Goal: Information Seeking & Learning: Learn about a topic

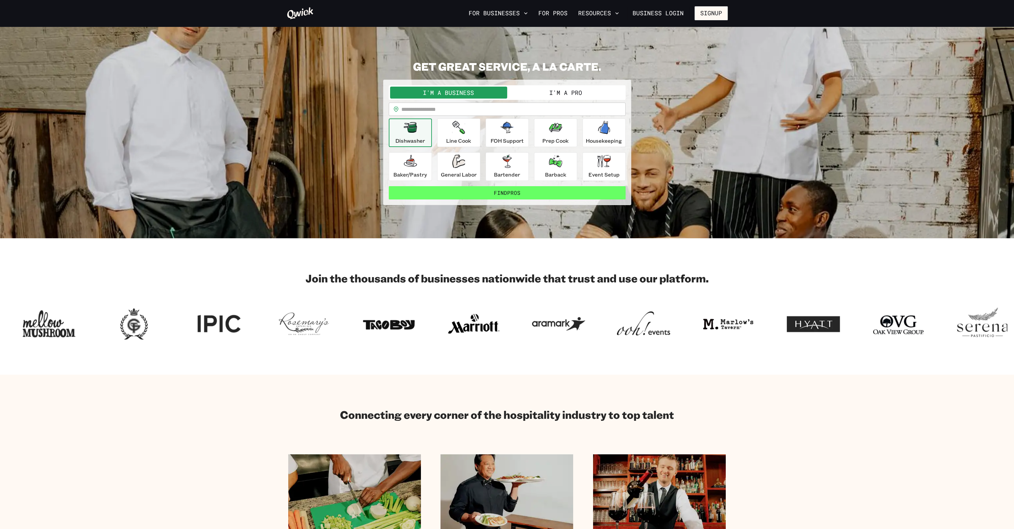
click at [436, 195] on button "Find Pros" at bounding box center [507, 192] width 237 height 13
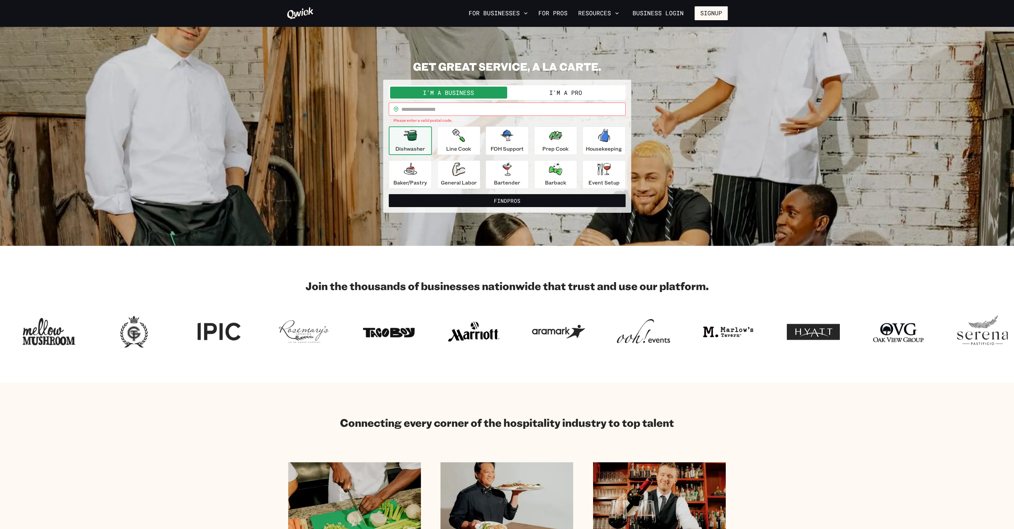
click at [593, 93] on button "I'm a Pro" at bounding box center [565, 93] width 117 height 12
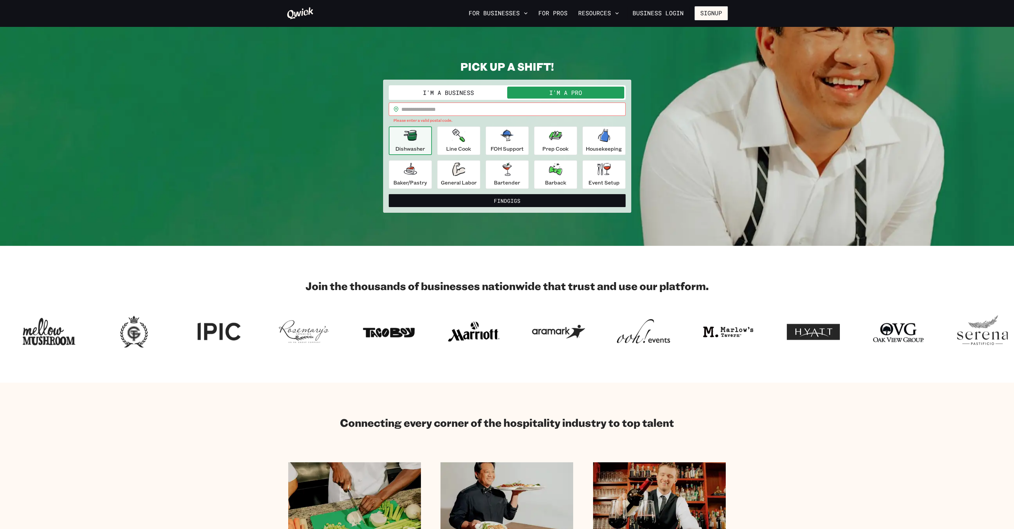
click at [410, 139] on icon "button" at bounding box center [410, 135] width 13 height 11
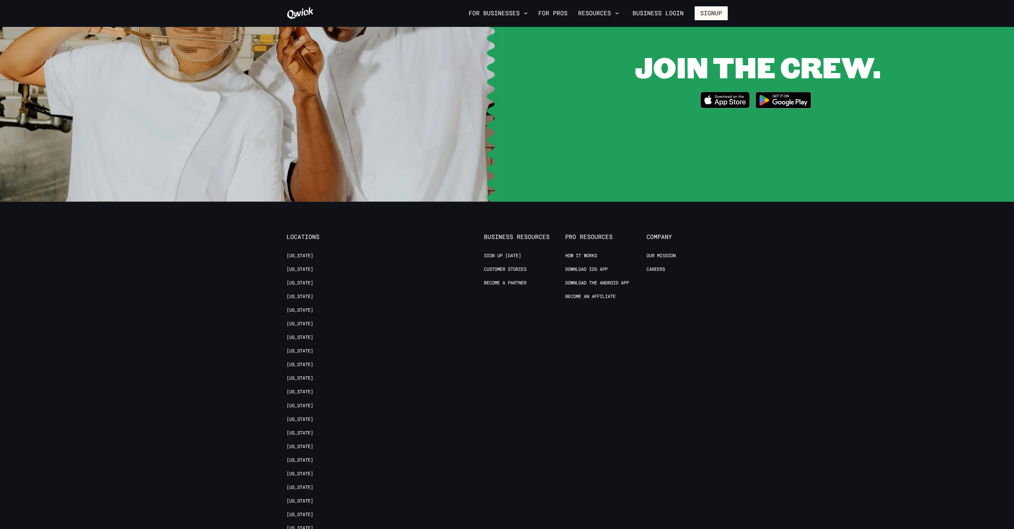
scroll to position [1350, 0]
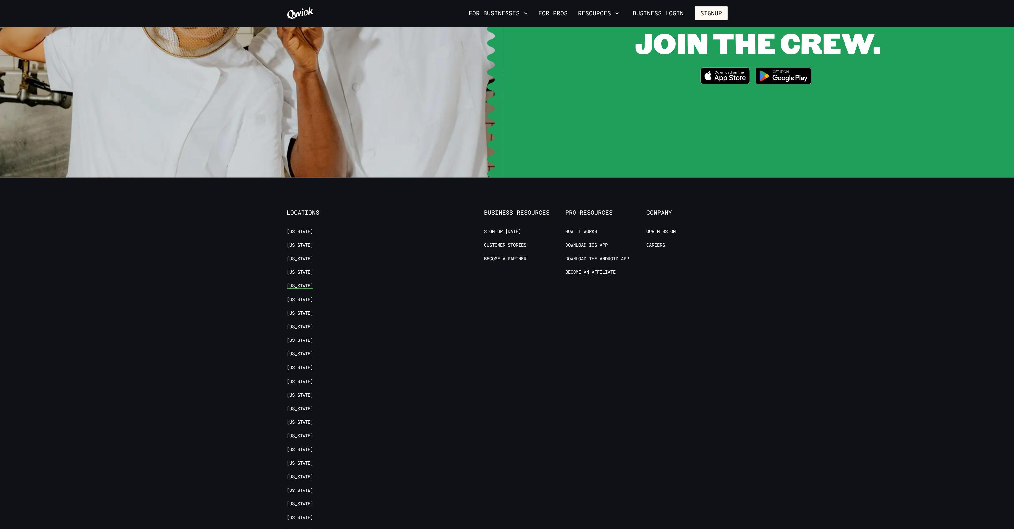
click at [293, 282] on link "[US_STATE]" at bounding box center [299, 285] width 27 height 6
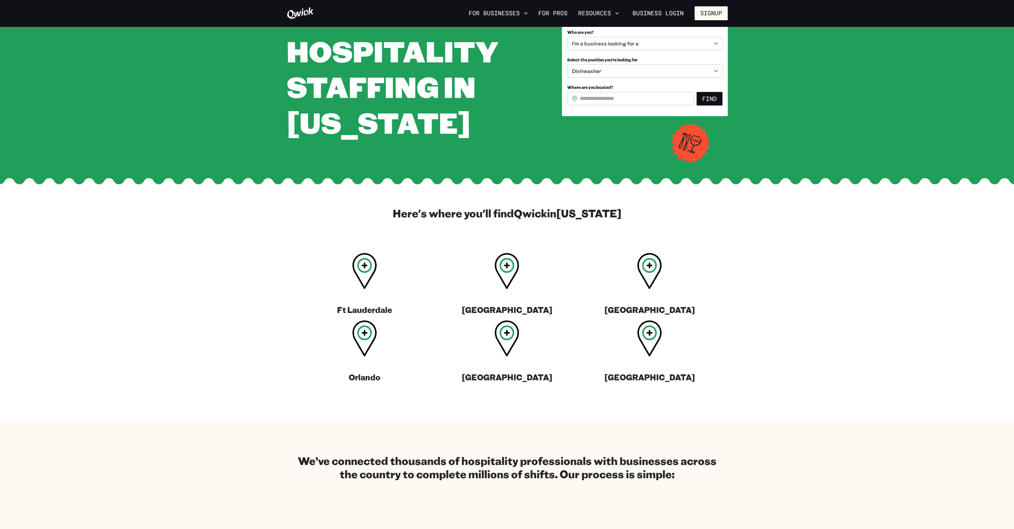
scroll to position [199, 0]
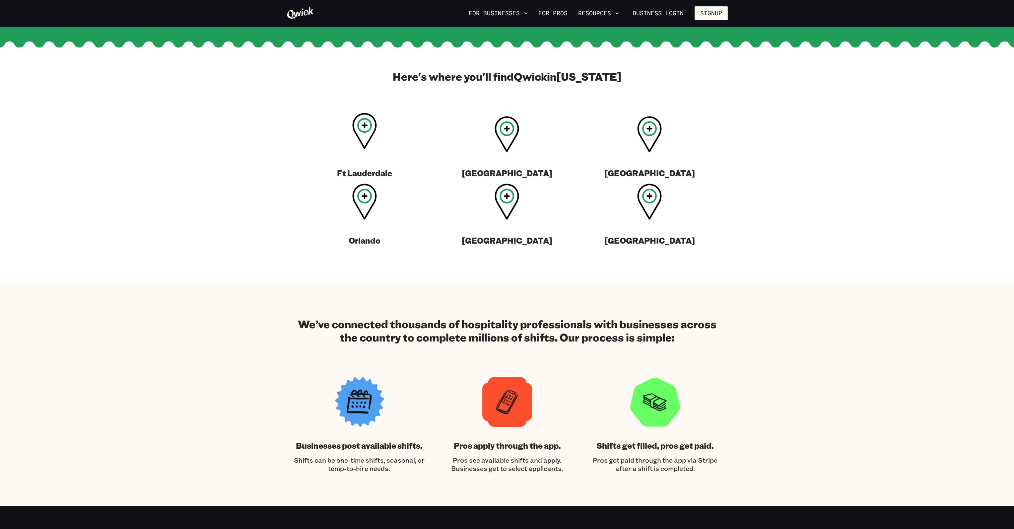
click at [359, 133] on icon at bounding box center [364, 131] width 25 height 36
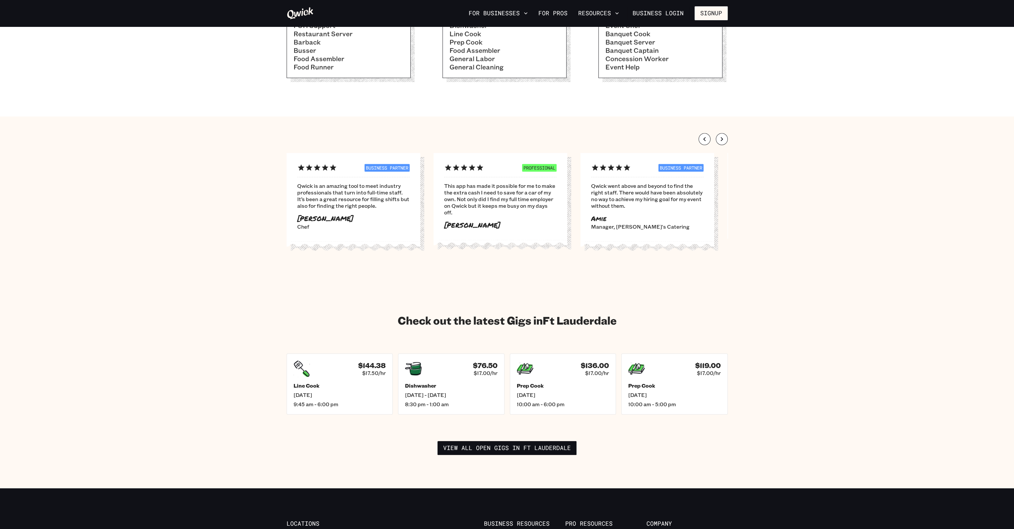
scroll to position [763, 0]
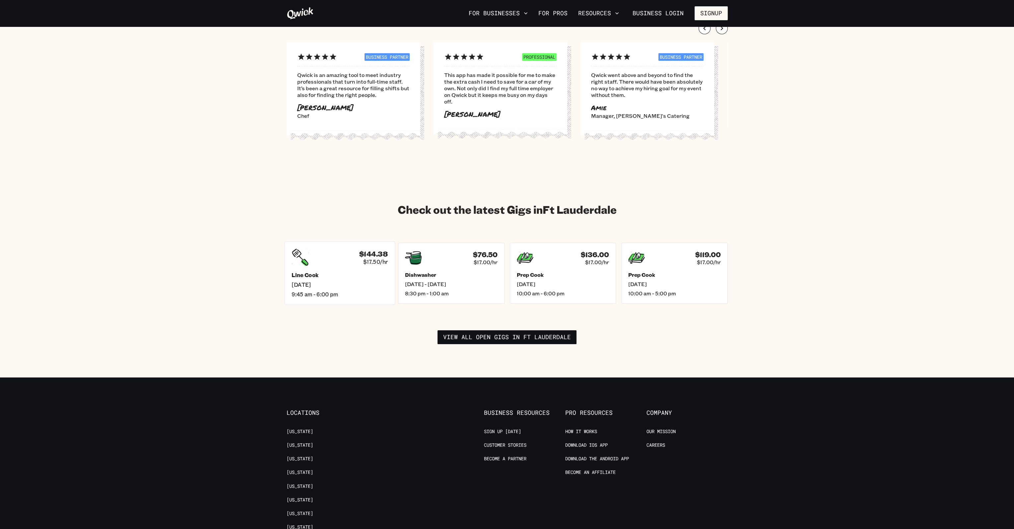
click at [341, 281] on span "[DATE]" at bounding box center [339, 284] width 96 height 7
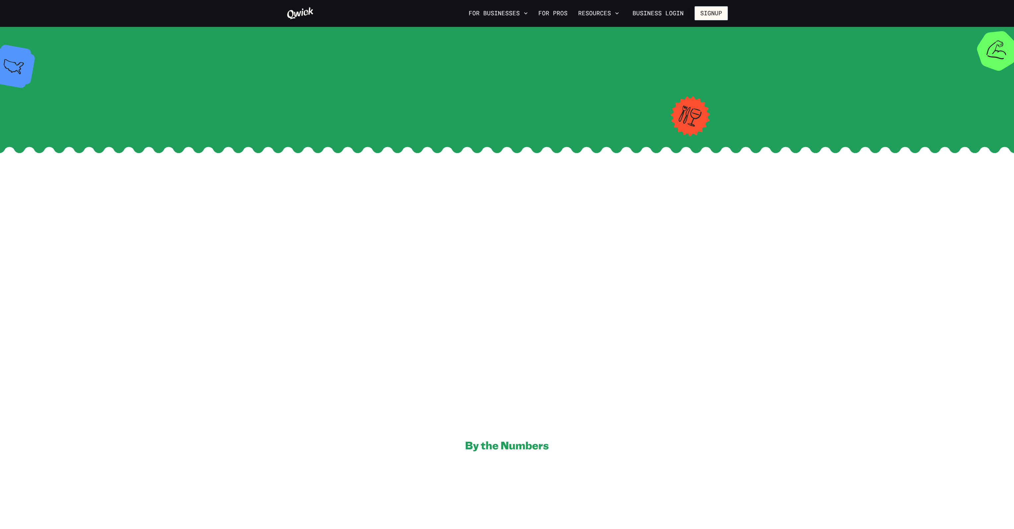
scroll to position [763, 0]
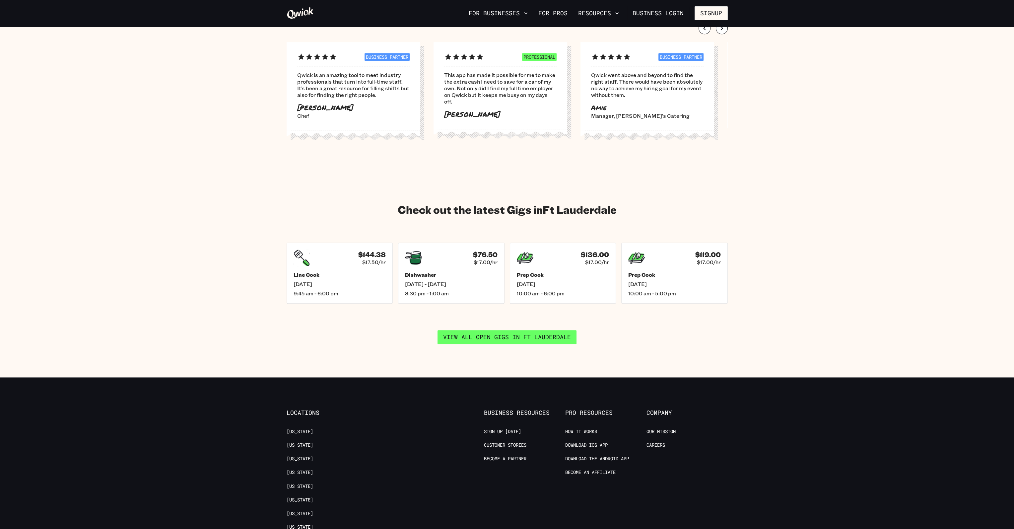
click at [485, 330] on link "View all open gigs in Ft Lauderdale" at bounding box center [506, 337] width 139 height 14
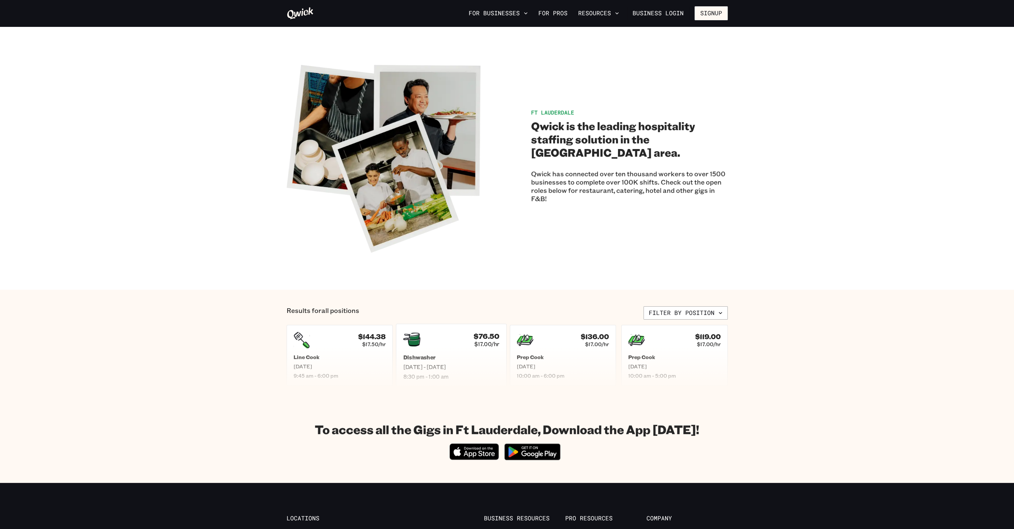
click at [425, 355] on h5 "Dishwasher" at bounding box center [451, 356] width 96 height 7
click at [520, 13] on button "For Businesses" at bounding box center [498, 13] width 64 height 11
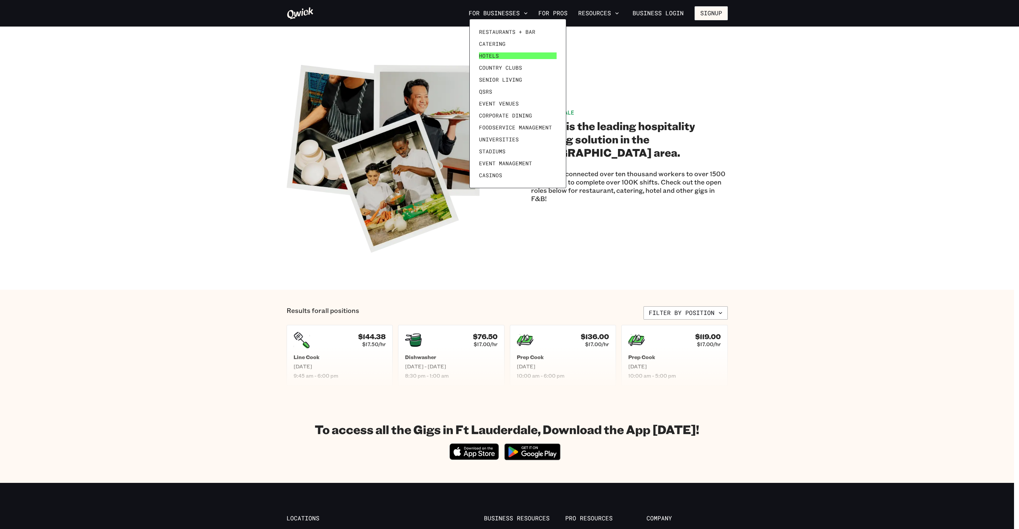
click at [503, 52] on link "Hotels" at bounding box center [517, 56] width 83 height 12
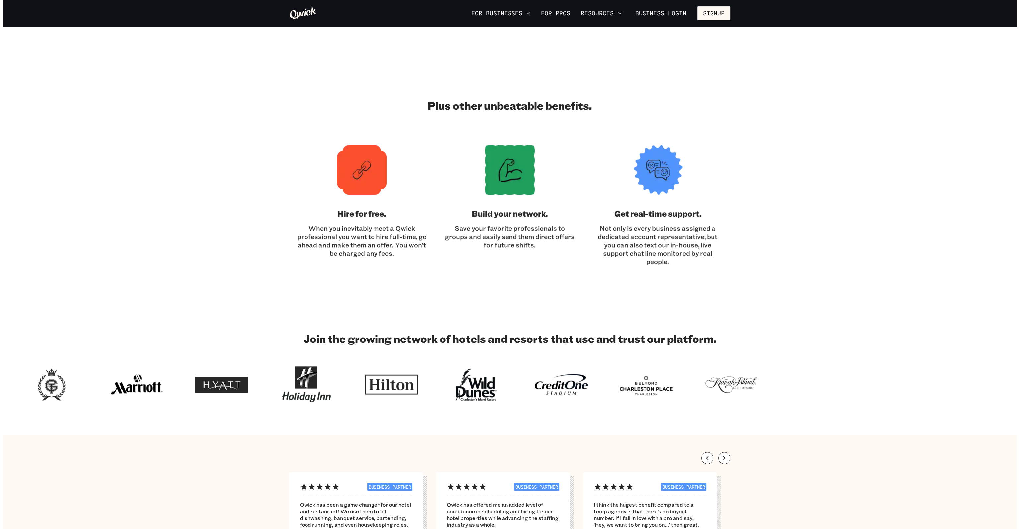
scroll to position [1326, 0]
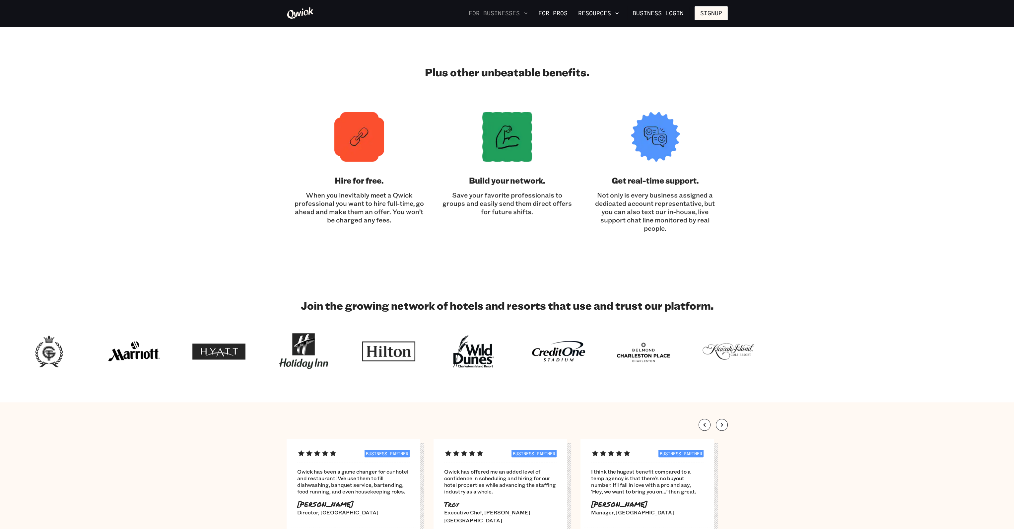
click at [494, 17] on button "For Businesses" at bounding box center [498, 13] width 64 height 11
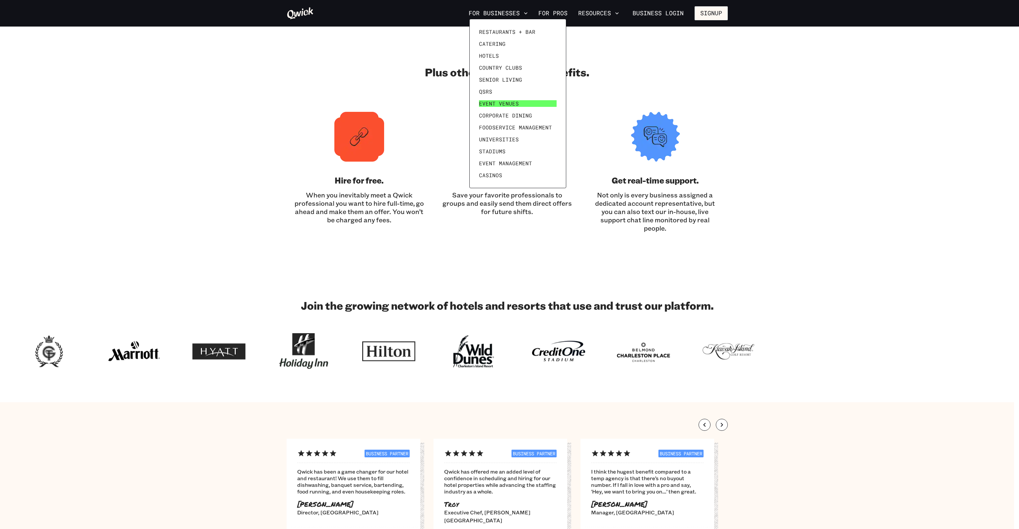
click at [496, 100] on span "Event Venues" at bounding box center [499, 103] width 40 height 7
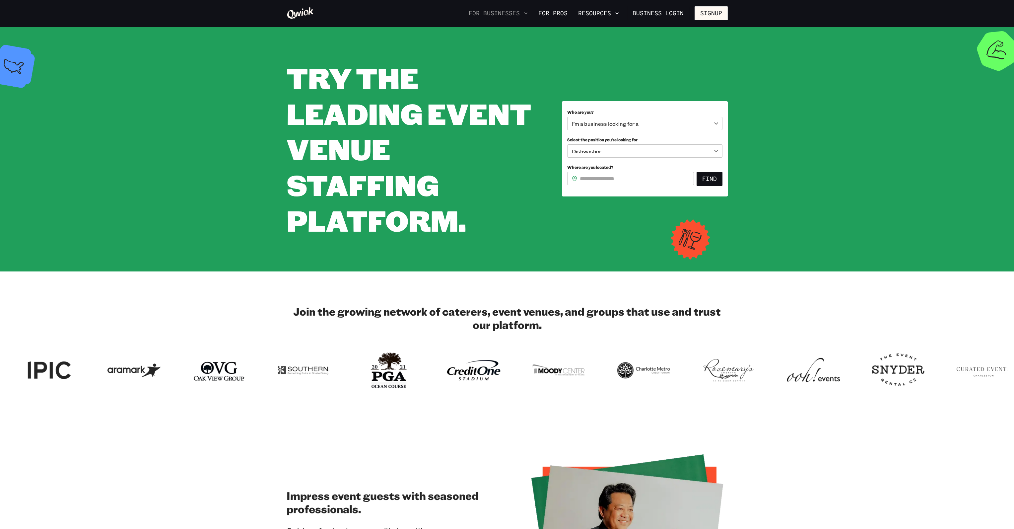
click at [509, 14] on button "For Businesses" at bounding box center [498, 13] width 64 height 11
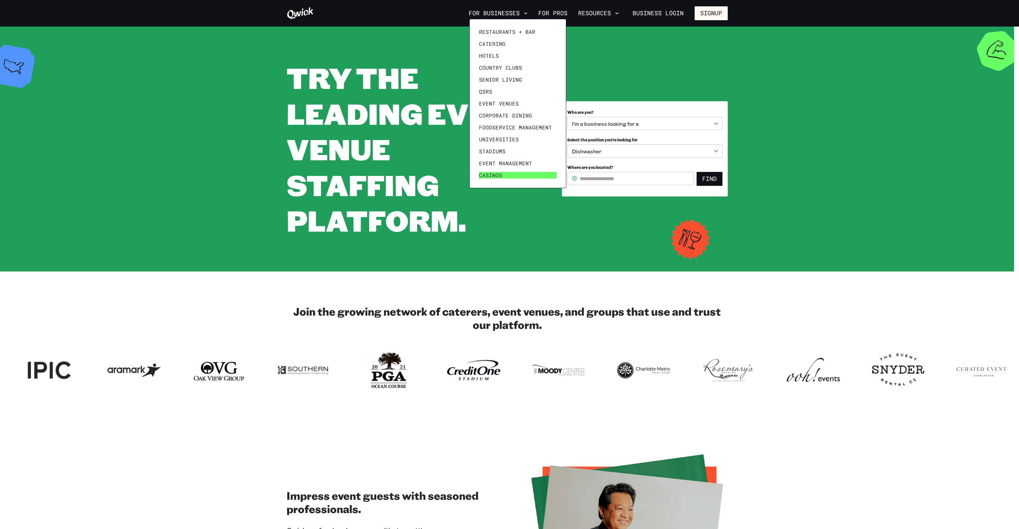
click at [504, 177] on link "Casinos" at bounding box center [517, 175] width 83 height 12
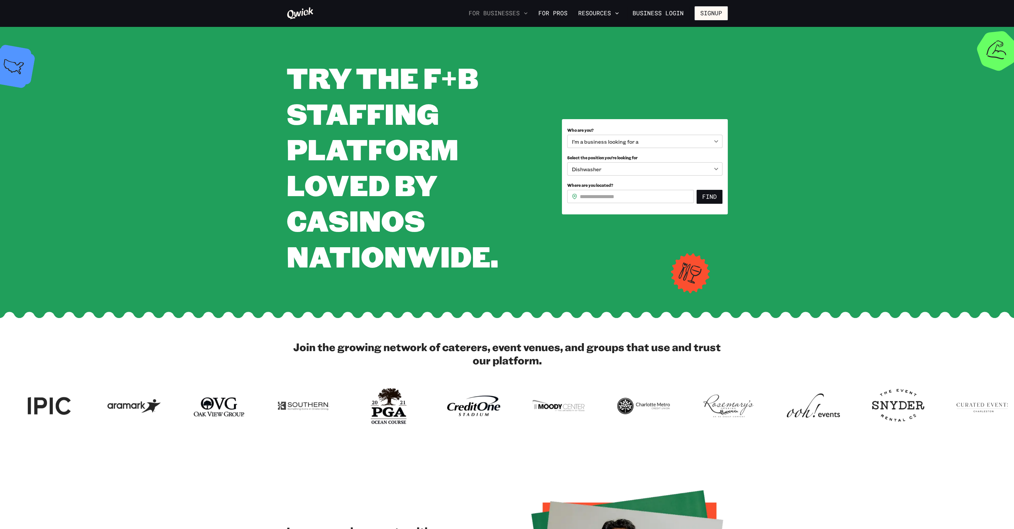
click at [512, 8] on button "For Businesses" at bounding box center [498, 13] width 64 height 11
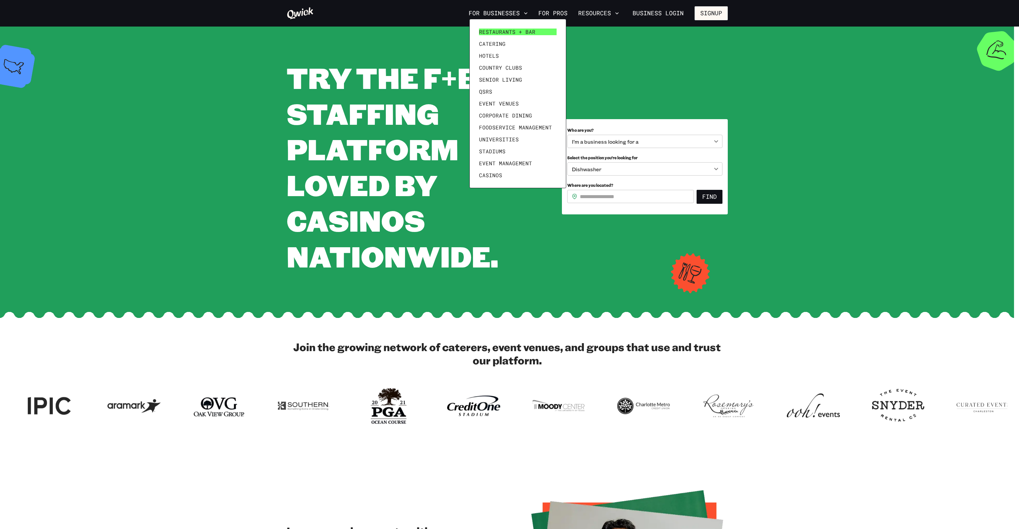
click at [506, 34] on span "Restaurants + Bar" at bounding box center [507, 32] width 56 height 7
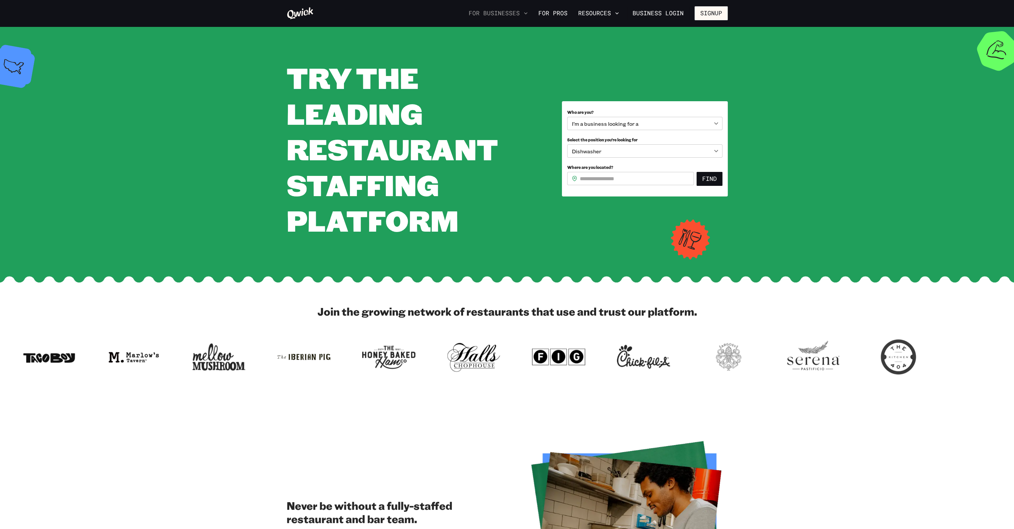
click at [505, 11] on button "For Businesses" at bounding box center [498, 13] width 64 height 11
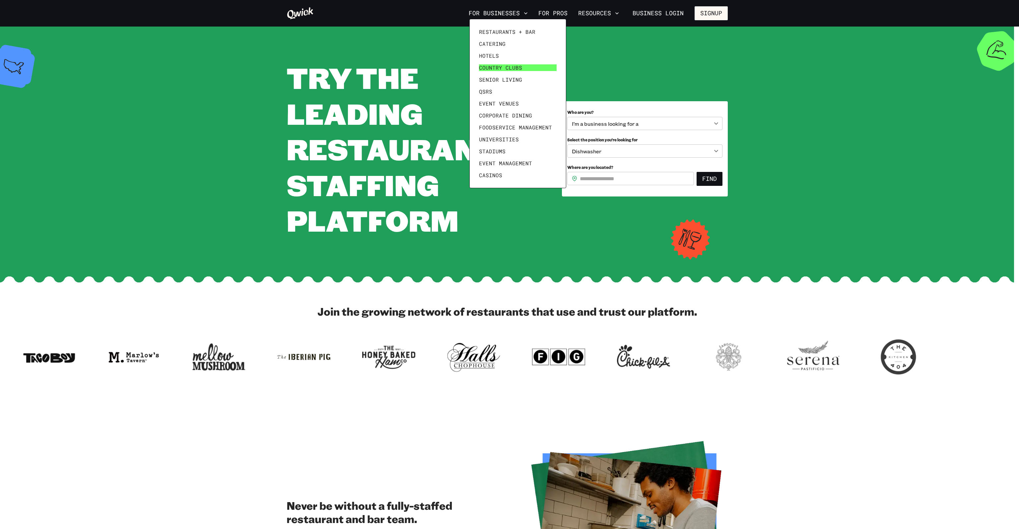
click at [493, 67] on span "Country Clubs" at bounding box center [500, 67] width 43 height 7
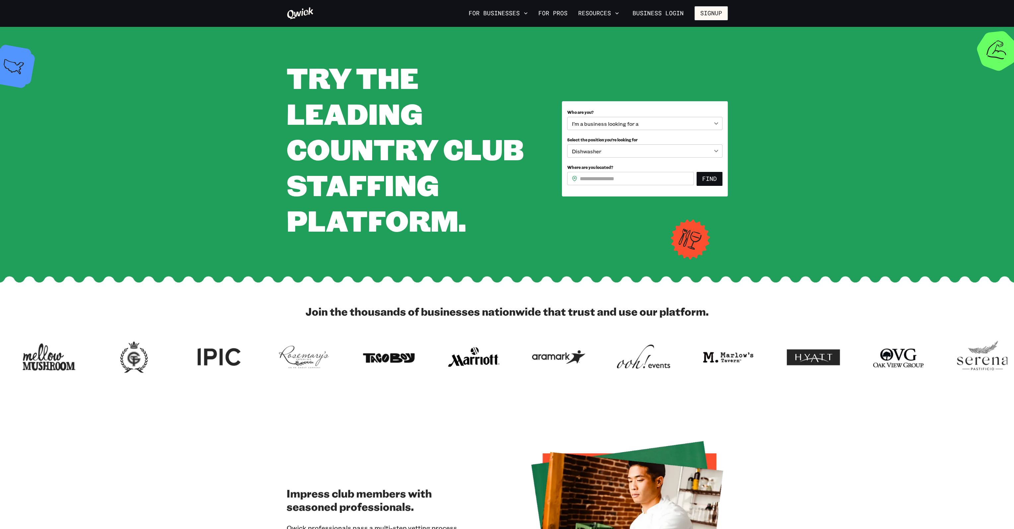
click at [515, 6] on nav "For Businesses For Pros Resources Business Login Signup" at bounding box center [597, 13] width 262 height 14
click at [515, 19] on button "For Businesses" at bounding box center [498, 13] width 64 height 11
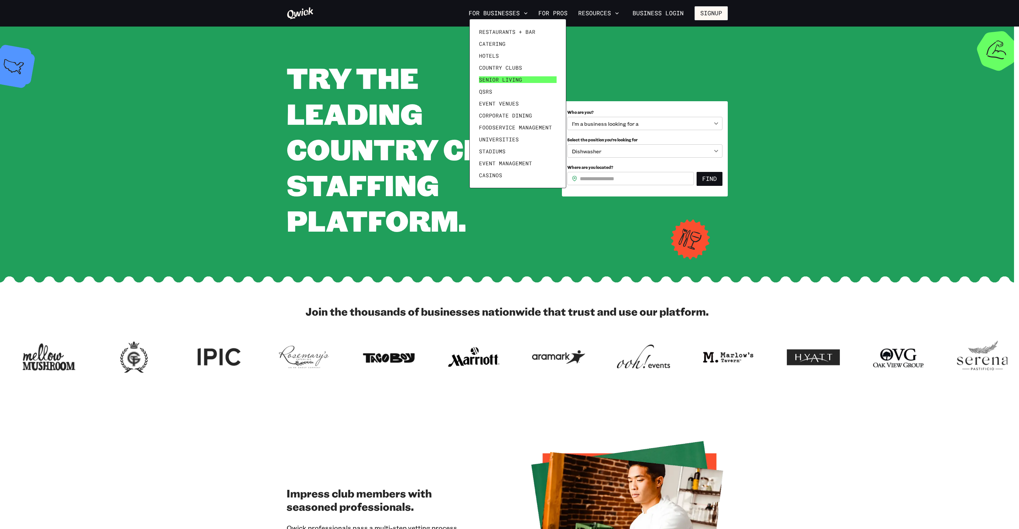
click at [504, 80] on span "Senior Living" at bounding box center [500, 79] width 43 height 7
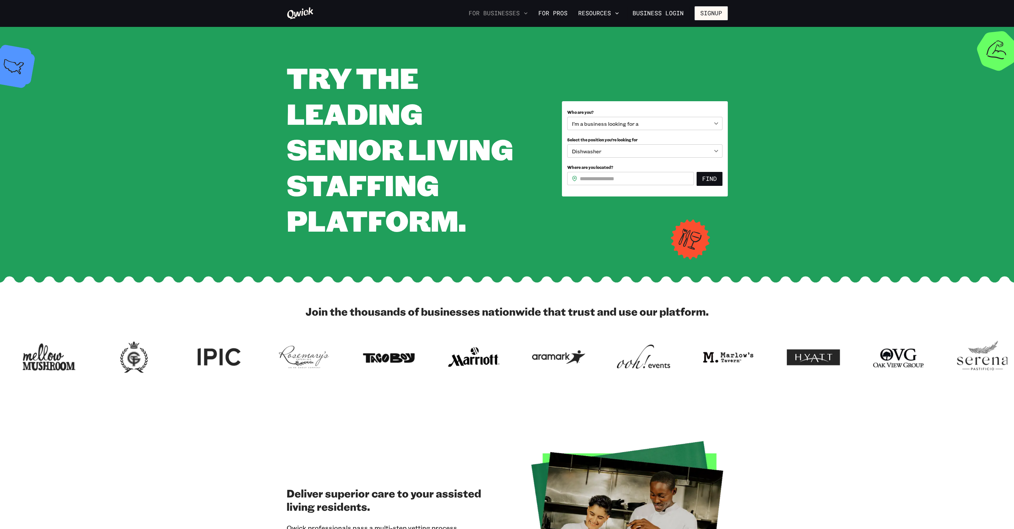
click at [516, 12] on button "For Businesses" at bounding box center [498, 13] width 64 height 11
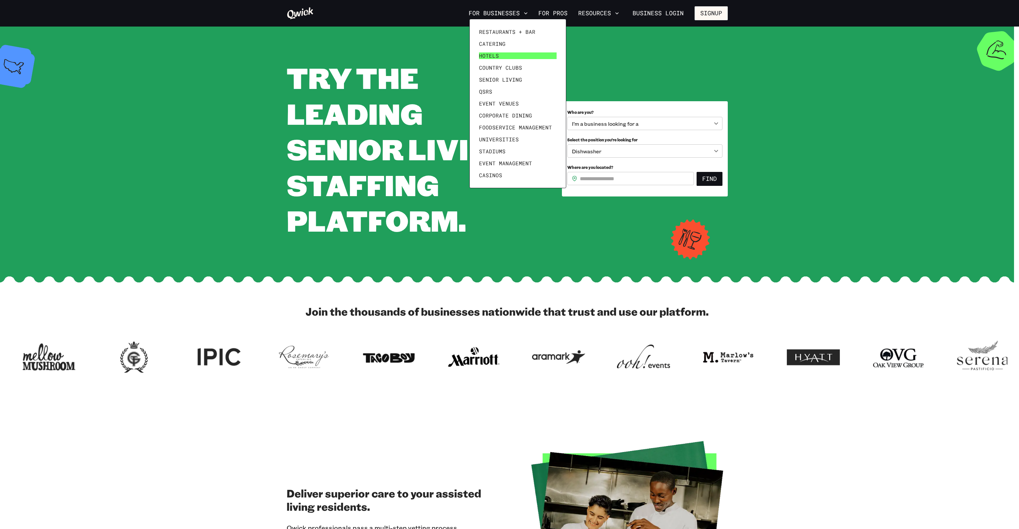
click at [497, 57] on span "Hotels" at bounding box center [489, 55] width 20 height 7
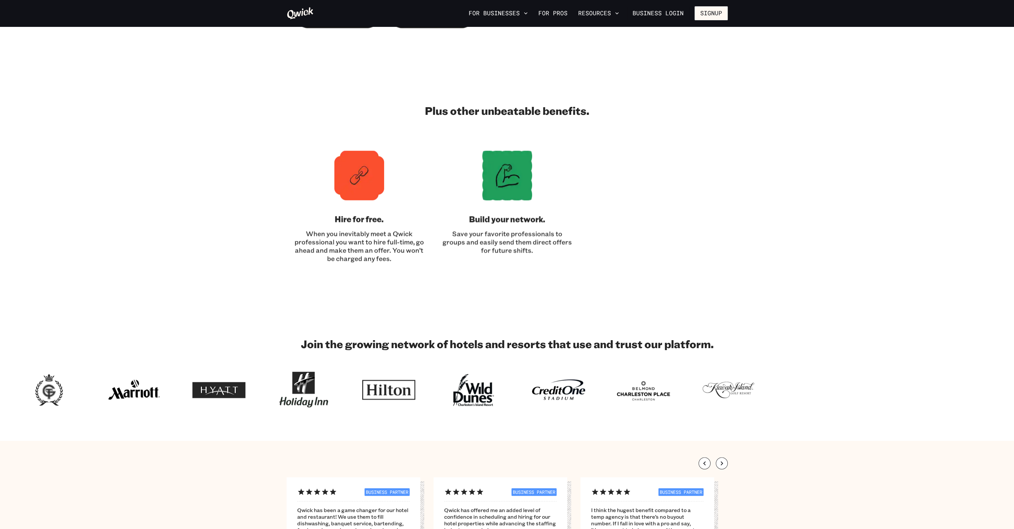
scroll to position [1326, 0]
